Goal: Answer question/provide support

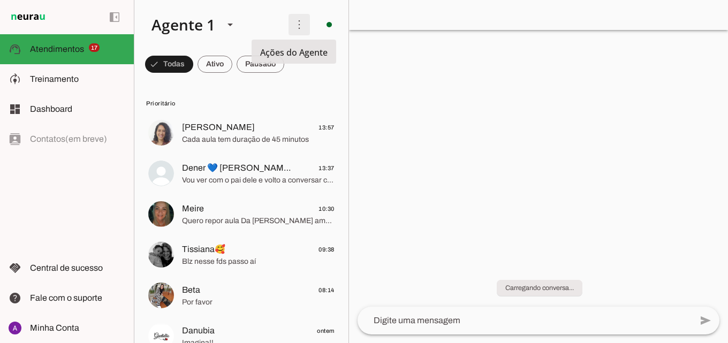
click at [296, 32] on span at bounding box center [299, 25] width 26 height 26
click at [317, 105] on span "Prioritário" at bounding box center [240, 103] width 188 height 9
drag, startPoint x: 671, startPoint y: -47, endPoint x: 613, endPoint y: -47, distance: 57.3
click at [613, 0] on html at bounding box center [364, 171] width 728 height 343
